Goal: Check status: Check status

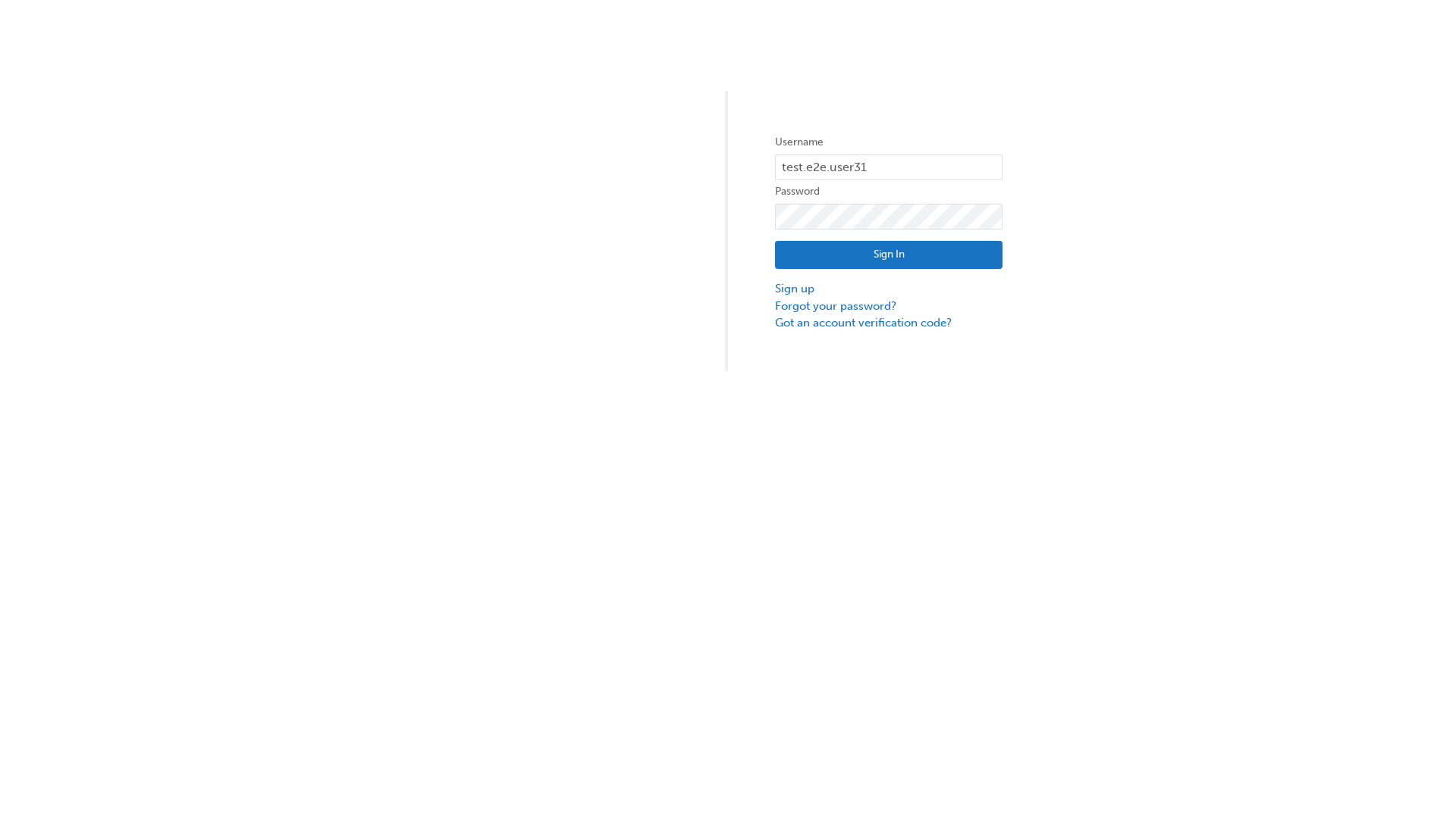
type input "test.e2e.user31"
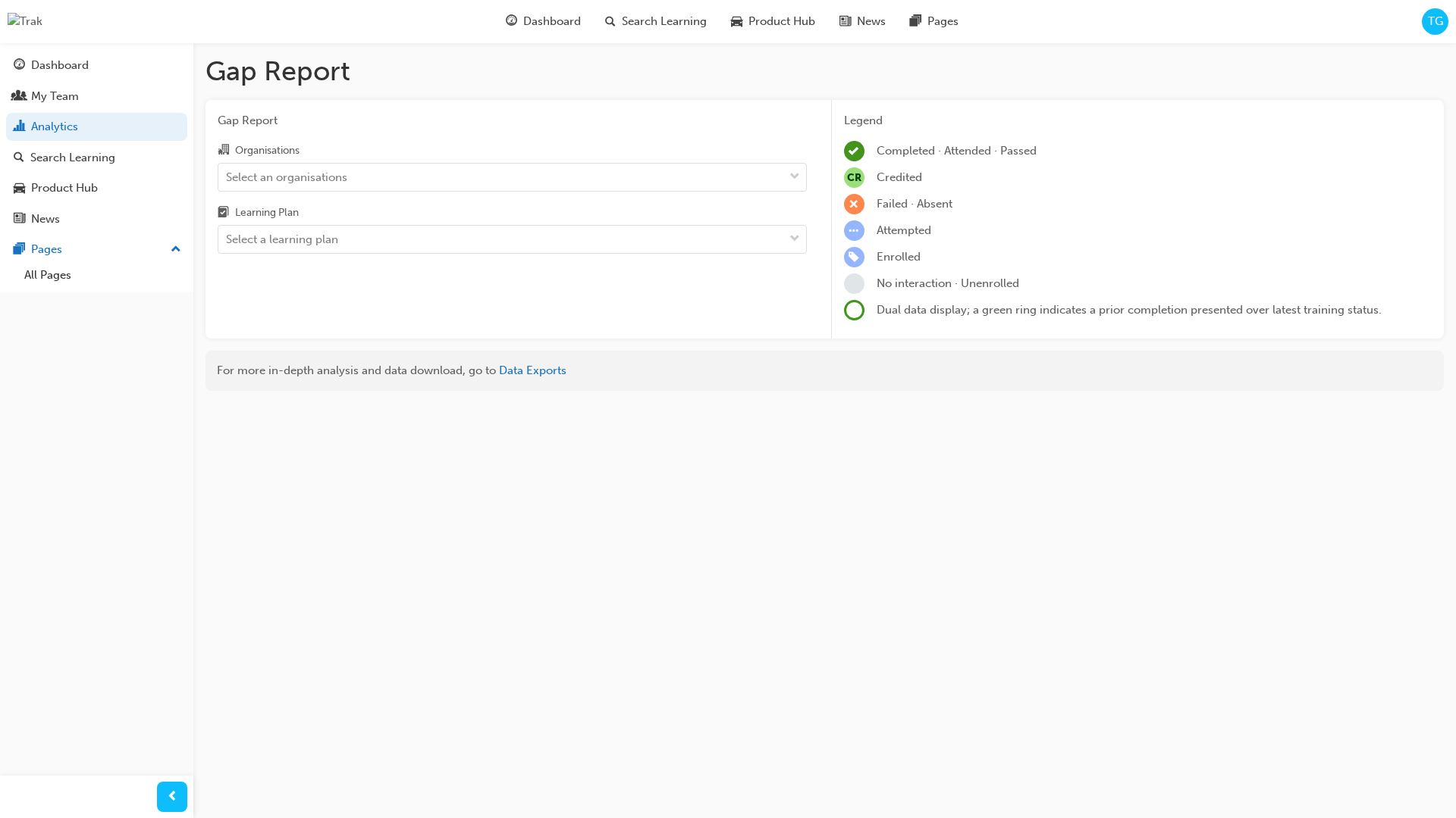
click at [228, 176] on input "Organisations Select an organisations" at bounding box center [227, 176] width 2 height 13
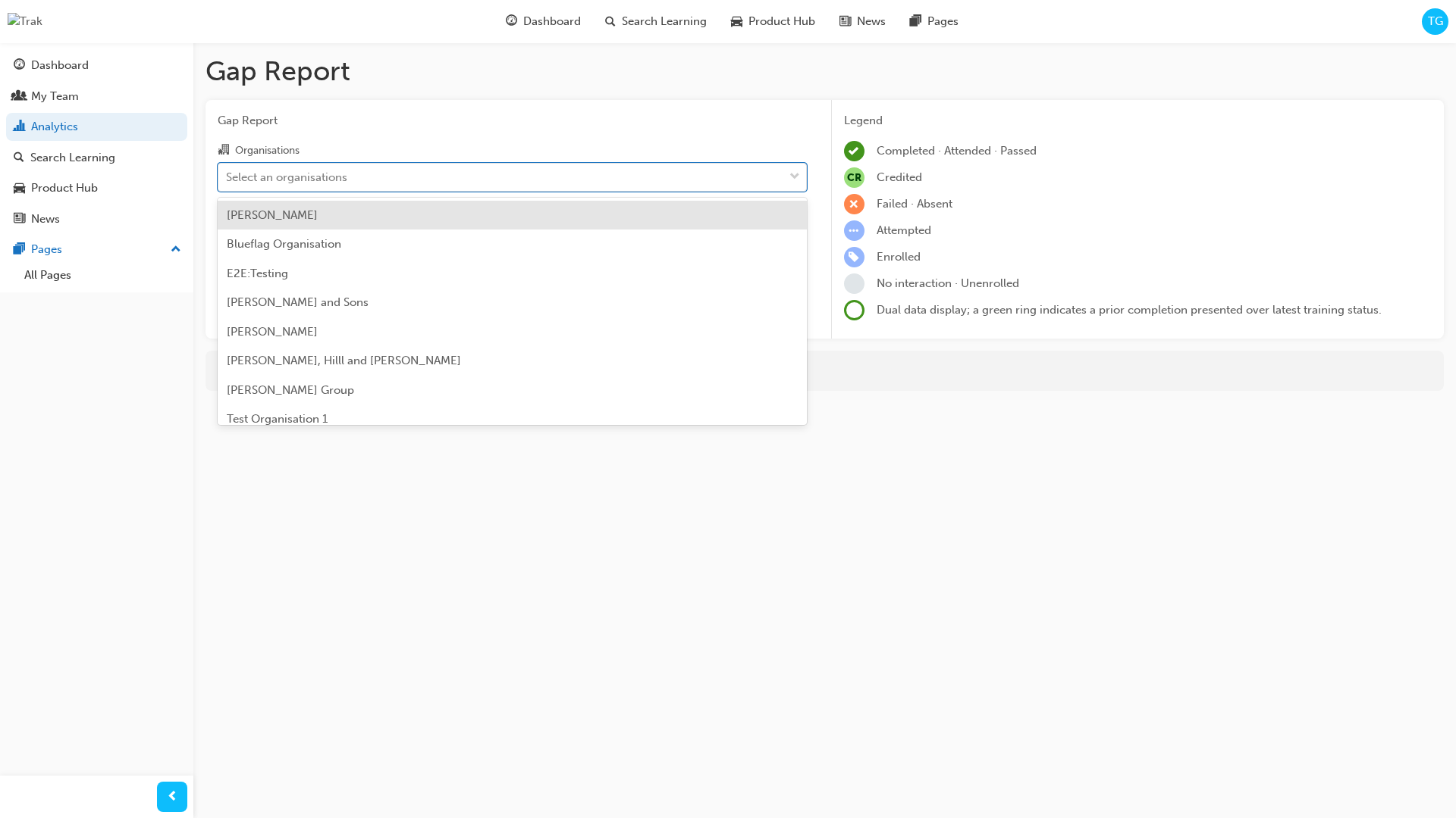
click at [228, 239] on input "Learning Plan Select a learning plan" at bounding box center [227, 238] width 2 height 13
